Goal: Information Seeking & Learning: Learn about a topic

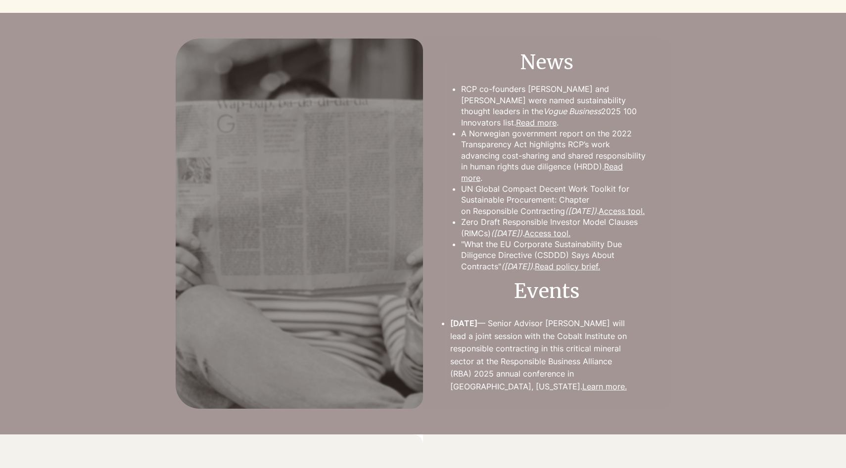
scroll to position [953, 0]
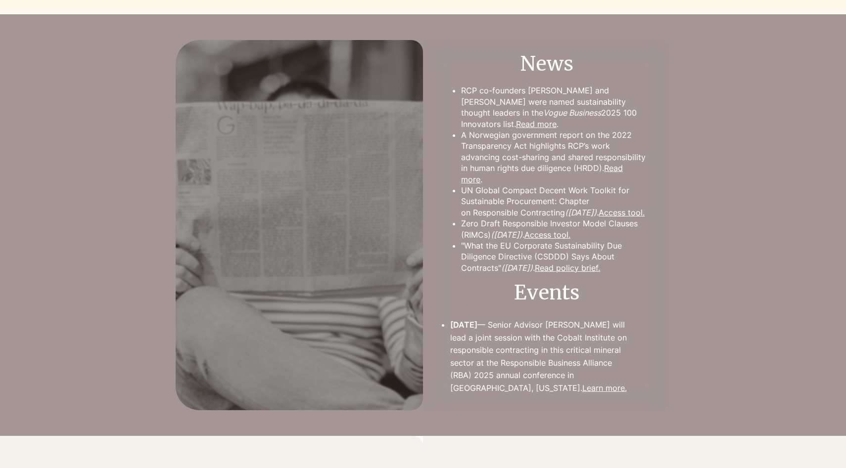
click at [588, 273] on link "Read policy brief." at bounding box center [567, 268] width 65 height 10
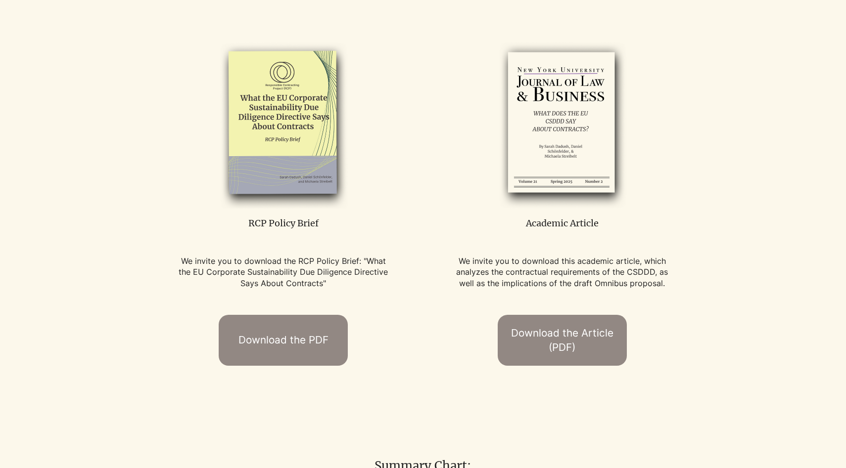
scroll to position [497, 0]
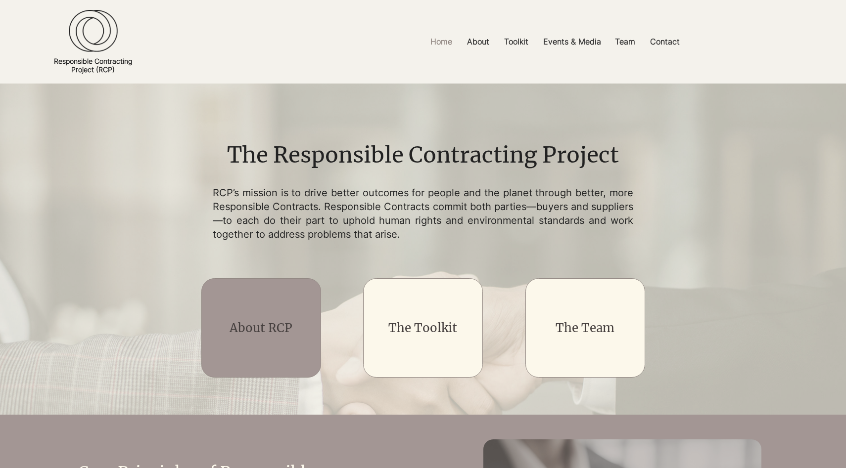
click at [280, 308] on div "main content" at bounding box center [261, 327] width 120 height 99
click at [266, 323] on link "About RCP" at bounding box center [260, 327] width 63 height 15
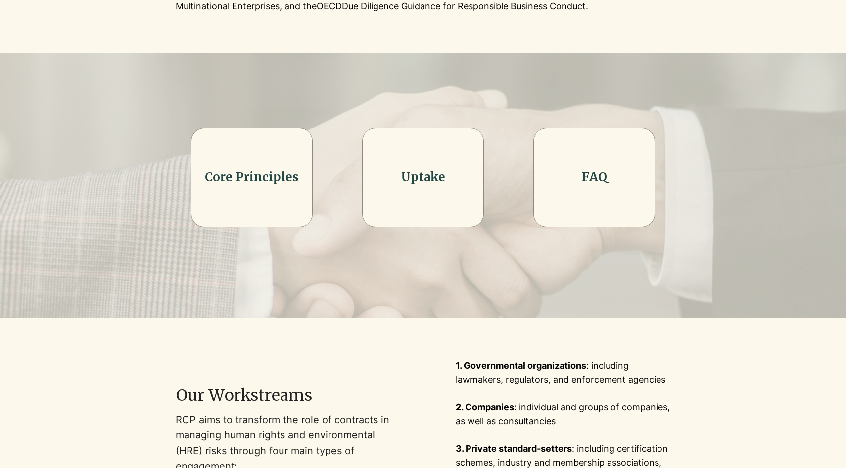
scroll to position [292, 0]
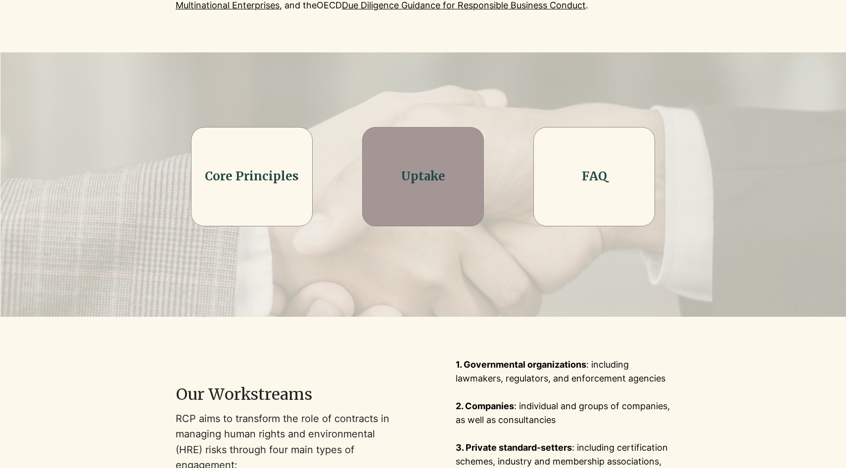
click at [415, 194] on div at bounding box center [423, 176] width 122 height 99
click at [422, 171] on link "Uptake" at bounding box center [423, 176] width 44 height 15
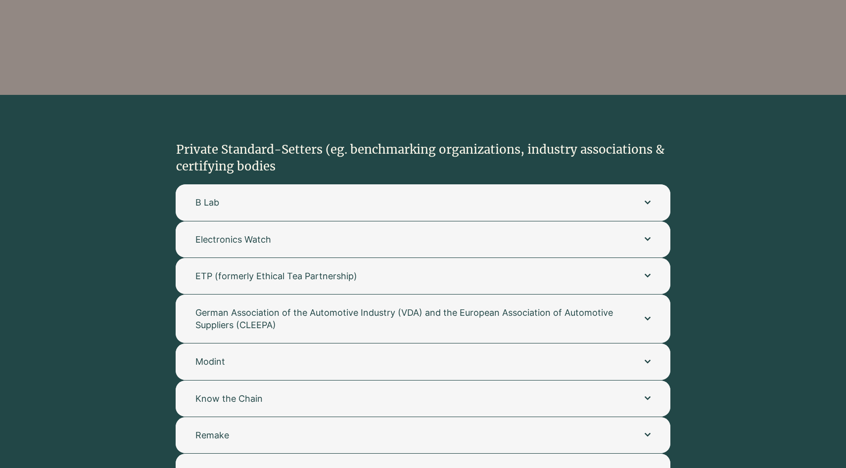
scroll to position [1886, 0]
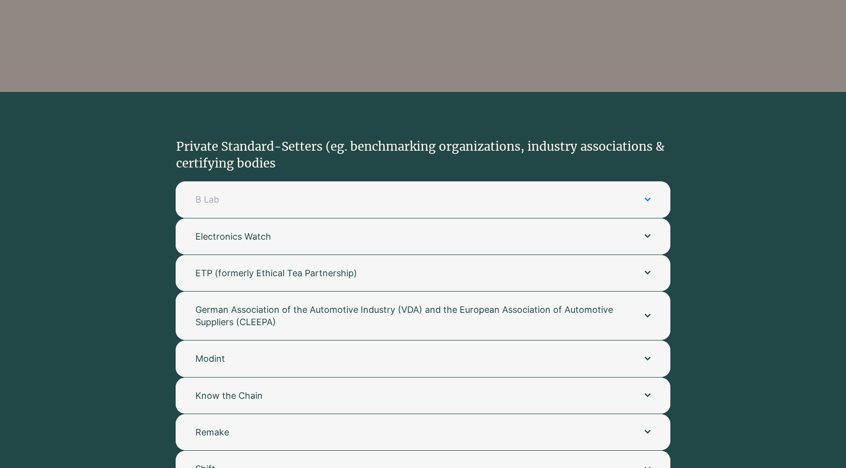
click at [304, 193] on span "B Lab" at bounding box center [409, 199] width 429 height 12
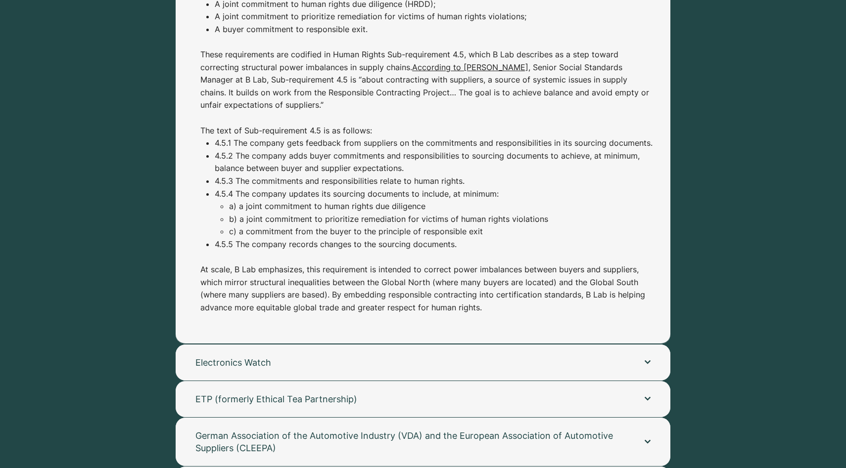
scroll to position [2269, 0]
